Goal: Download file/media

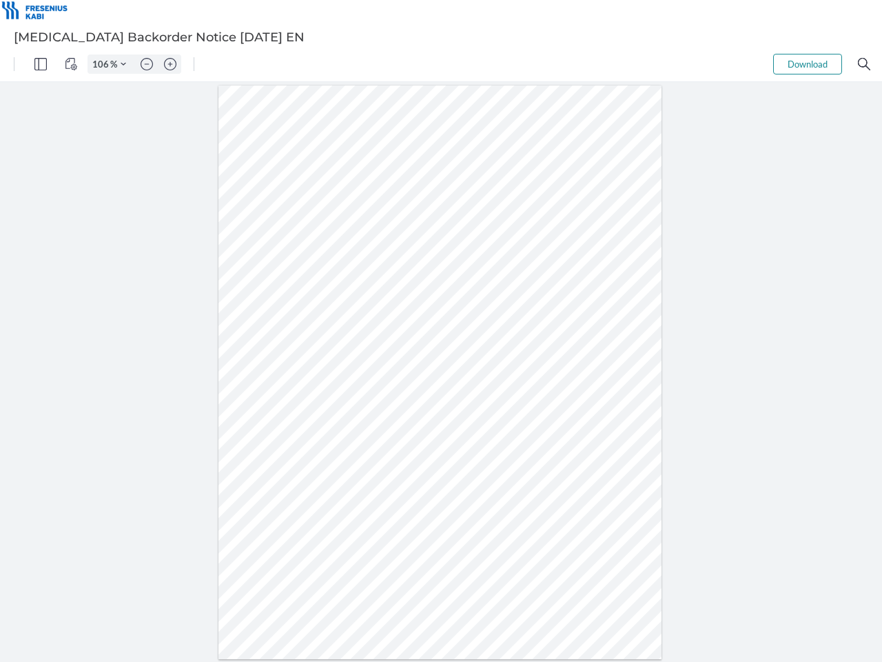
click at [41, 64] on img "Panel" at bounding box center [40, 64] width 12 height 12
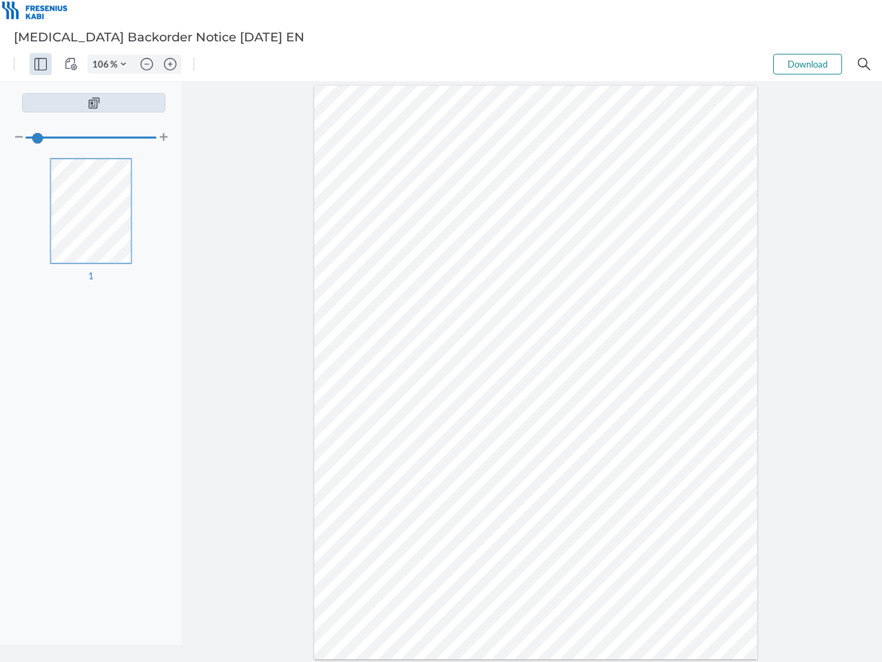
click at [71, 64] on img "View Controls" at bounding box center [71, 64] width 12 height 12
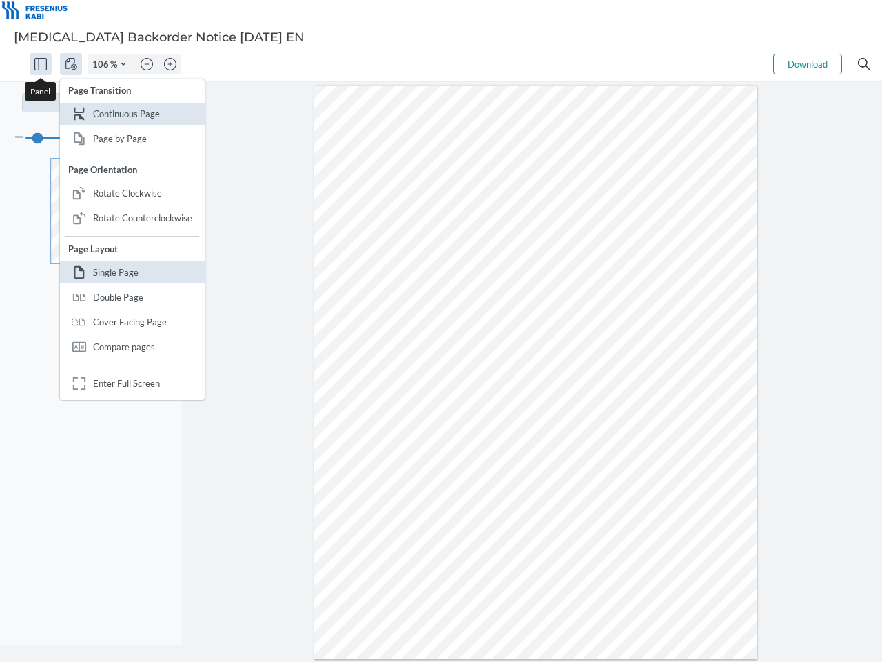
click at [103, 64] on input "106" at bounding box center [99, 64] width 22 height 12
click at [123, 64] on img "Zoom Controls" at bounding box center [124, 64] width 6 height 6
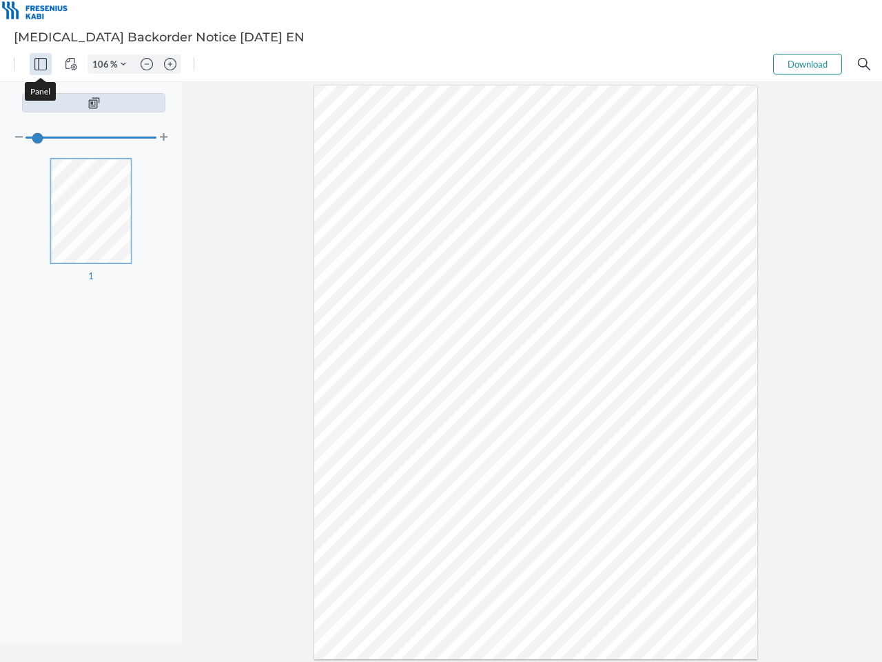
click at [147, 64] on img "Zoom out" at bounding box center [147, 64] width 12 height 12
click at [170, 64] on img "Zoom in" at bounding box center [170, 64] width 12 height 12
type input "106"
click at [808, 64] on button "Download" at bounding box center [807, 64] width 69 height 21
click at [864, 64] on img "Search" at bounding box center [864, 64] width 12 height 12
